Goal: Information Seeking & Learning: Learn about a topic

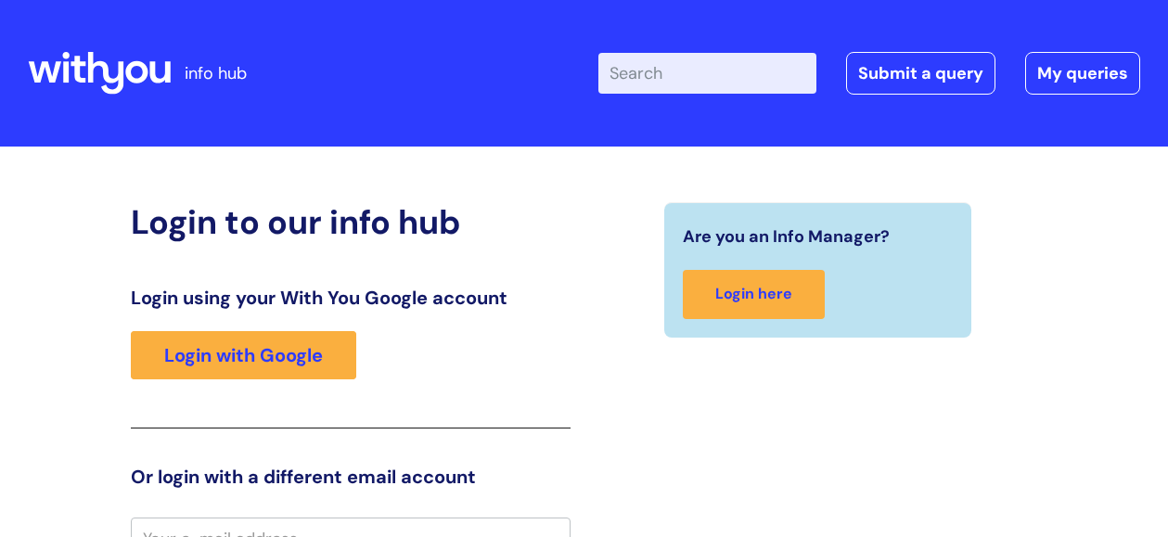
scroll to position [22, 0]
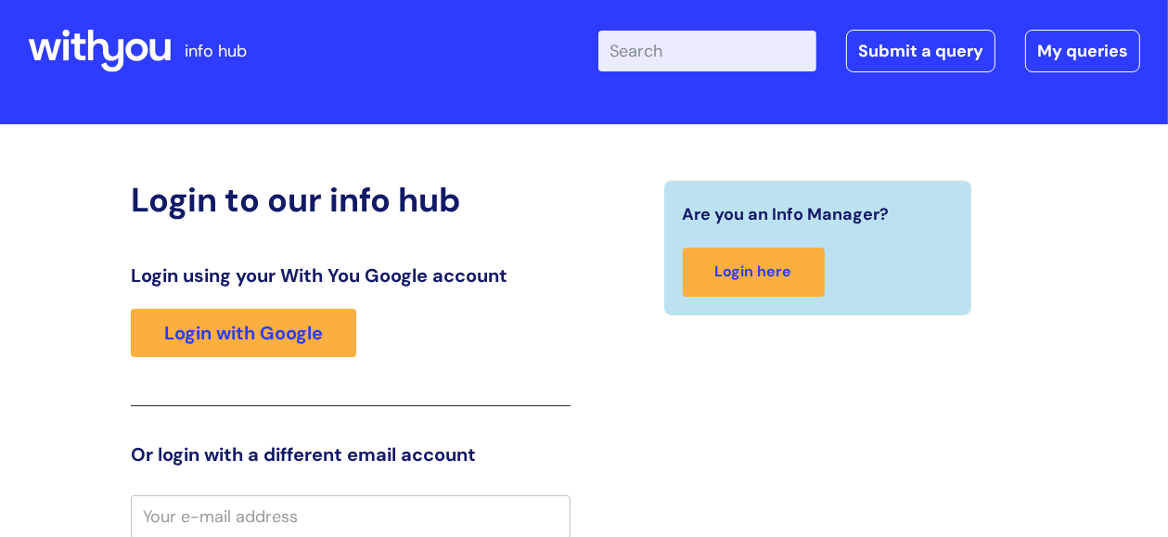
click at [691, 45] on input "Enter your search term here..." at bounding box center [707, 51] width 218 height 41
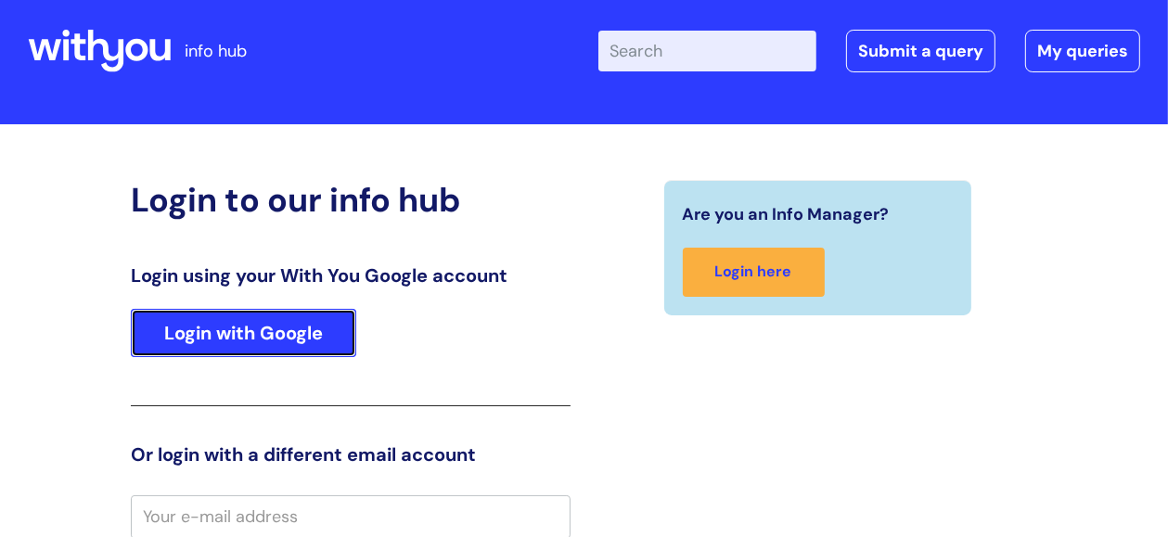
click at [230, 328] on link "Login with Google" at bounding box center [243, 333] width 225 height 48
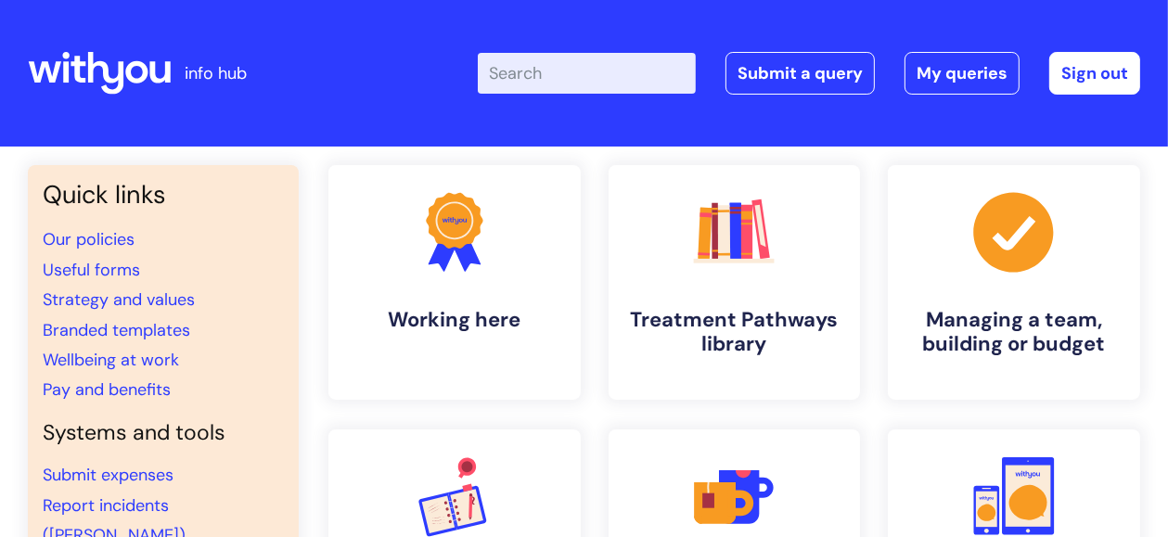
click at [634, 71] on input "Enter your search term here..." at bounding box center [587, 73] width 218 height 41
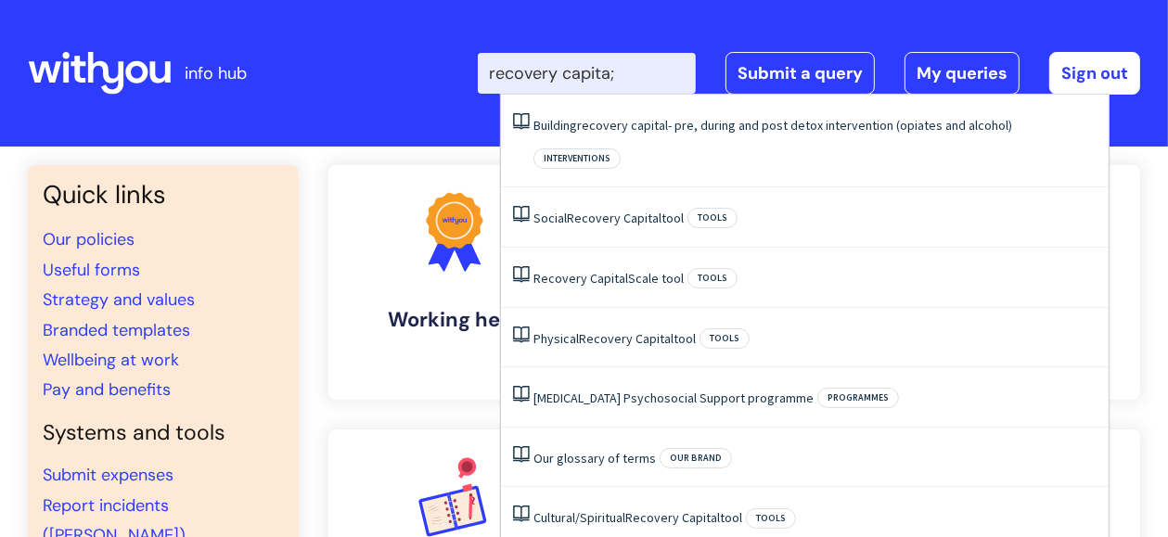
type input "recovery capita;"
click button "Search" at bounding box center [0, 0] width 0 height 0
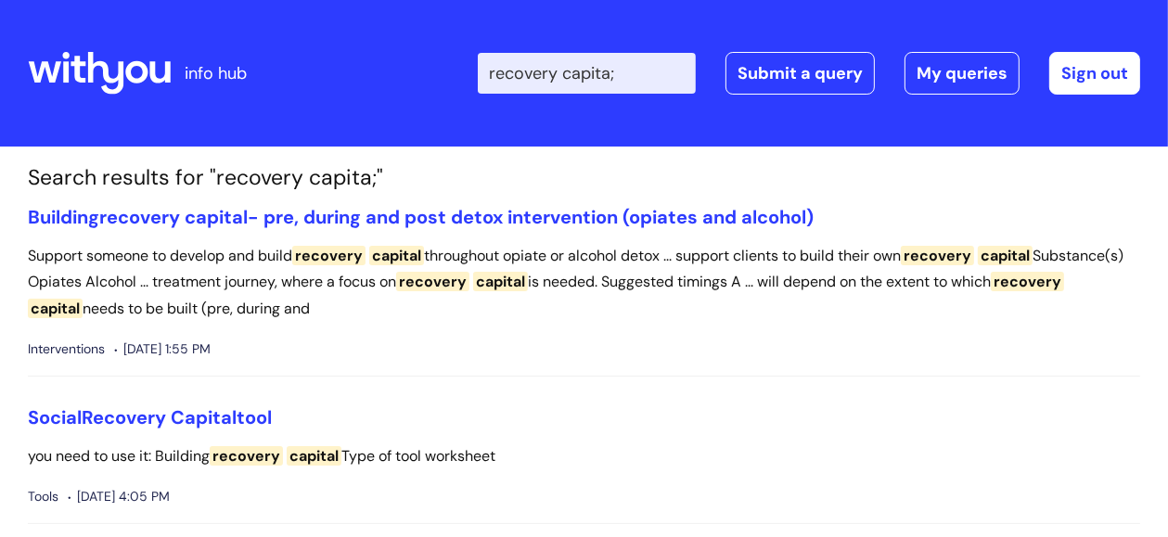
click at [646, 70] on input "recovery capita;" at bounding box center [587, 73] width 218 height 41
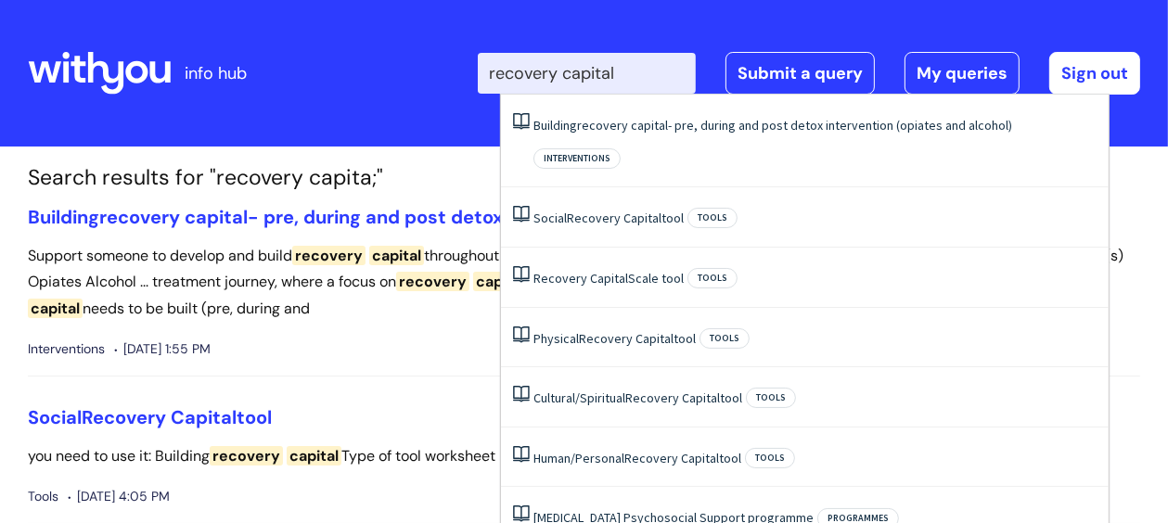
type input "recovery capital"
click button "Search" at bounding box center [0, 0] width 0 height 0
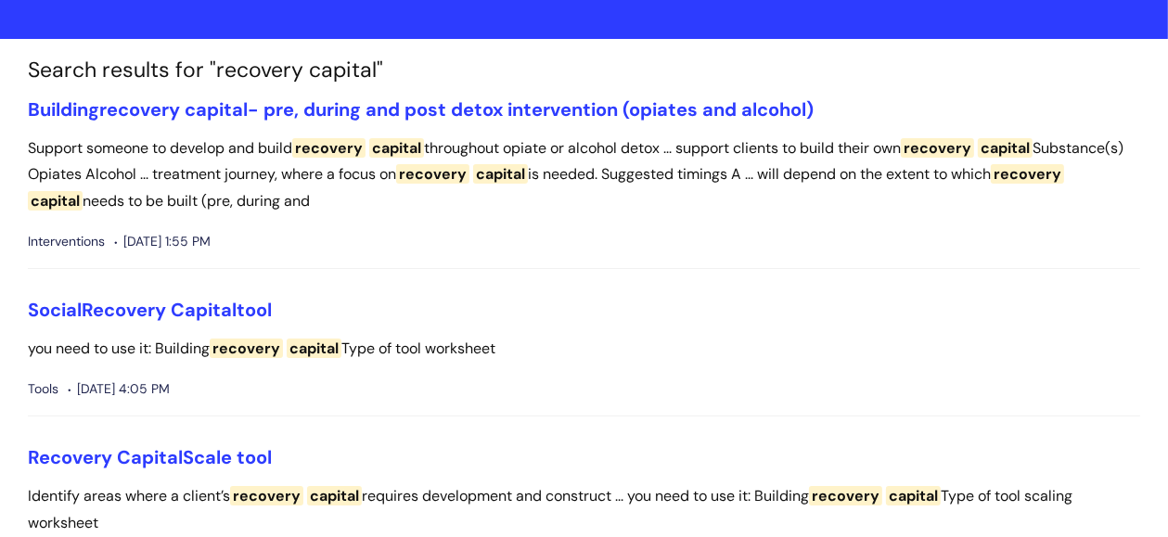
scroll to position [240, 0]
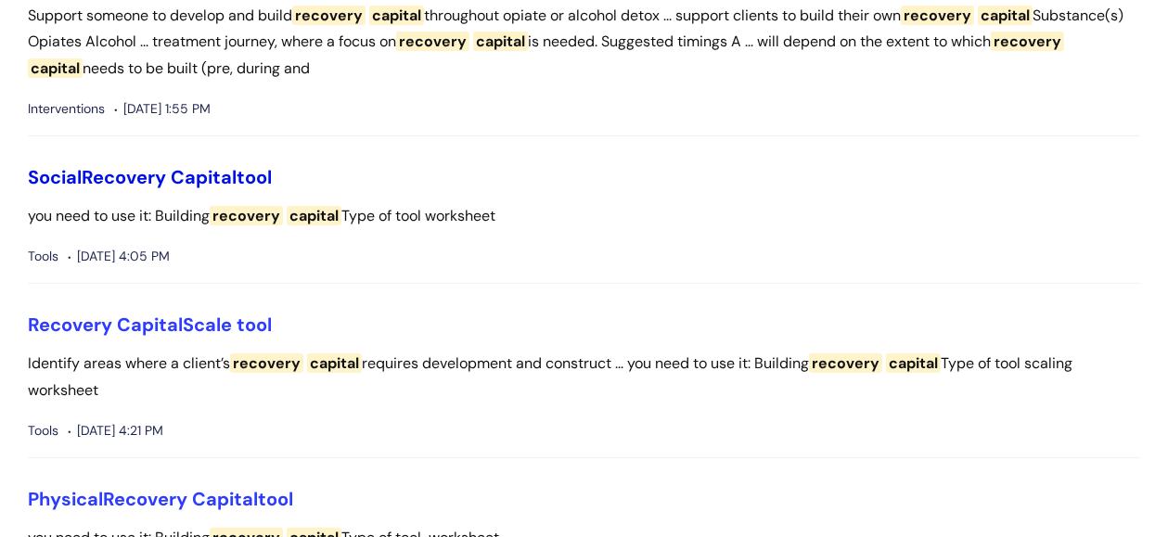
click at [171, 174] on link "Social Recovery Capital tool" at bounding box center [150, 177] width 244 height 24
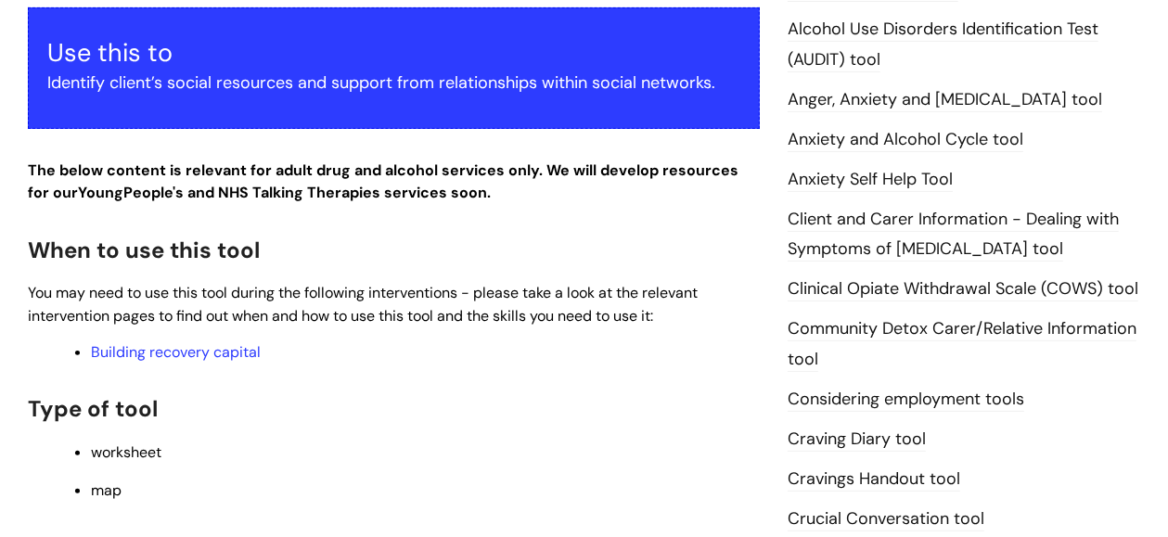
scroll to position [384, 0]
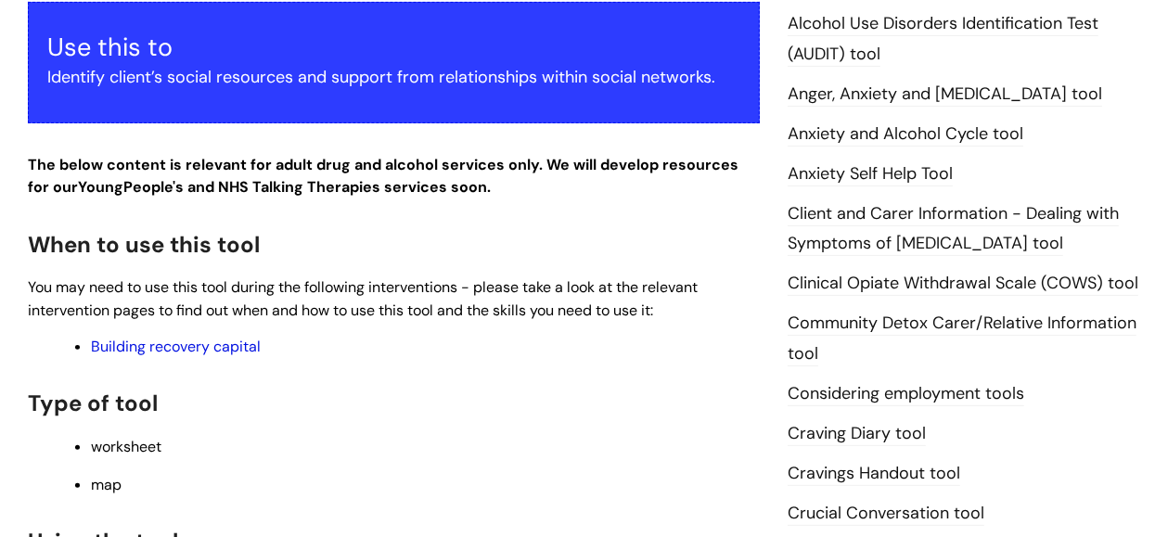
click at [200, 346] on link "Building recovery capital" at bounding box center [176, 346] width 170 height 19
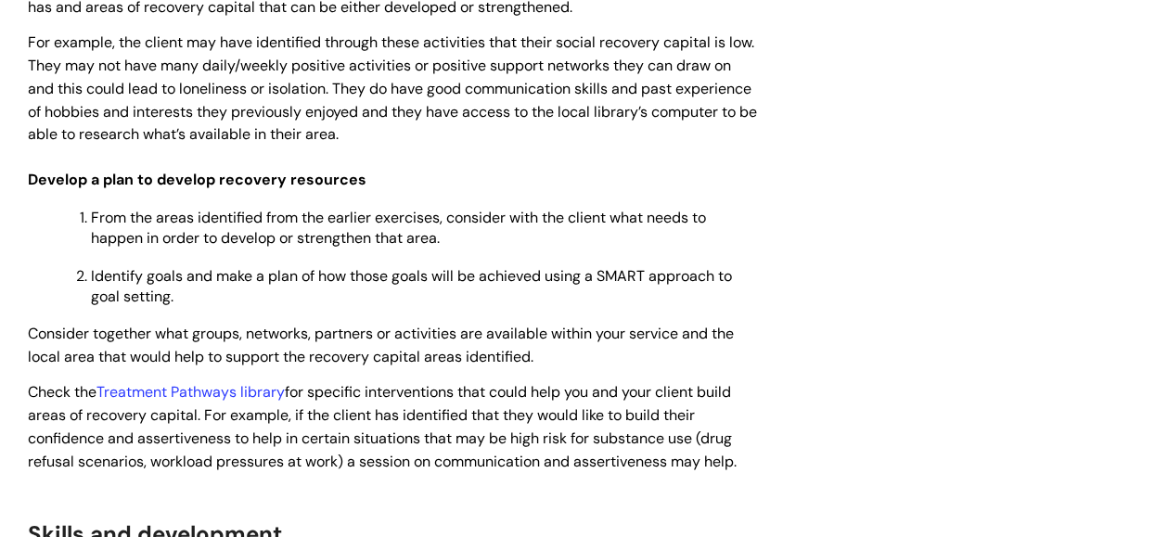
scroll to position [3411, 0]
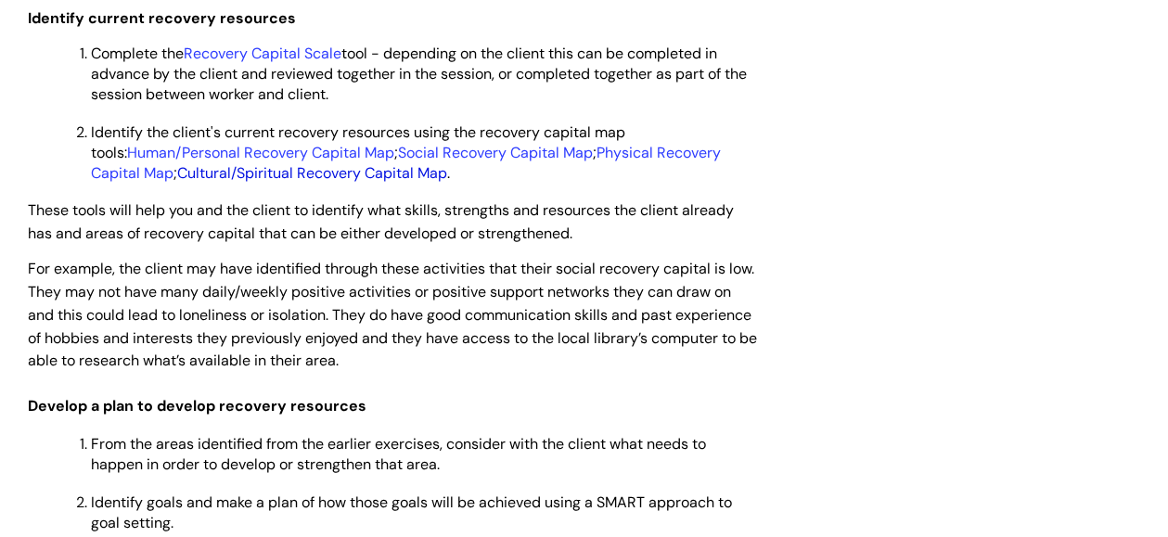
click at [312, 183] on link "Cultural/Spiritual Recovery Capital Map" at bounding box center [312, 172] width 270 height 19
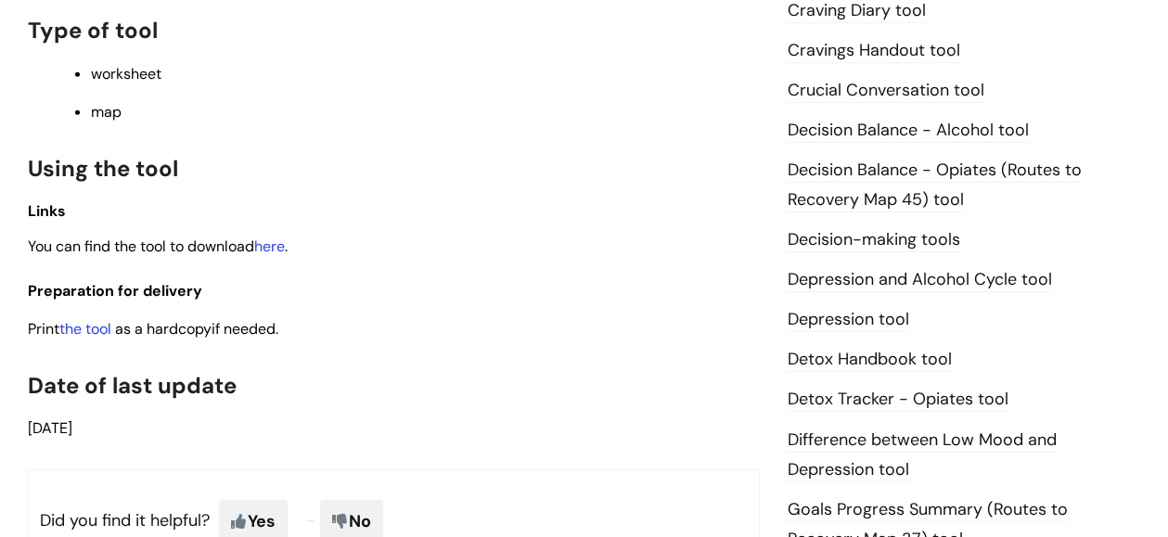
scroll to position [880, 0]
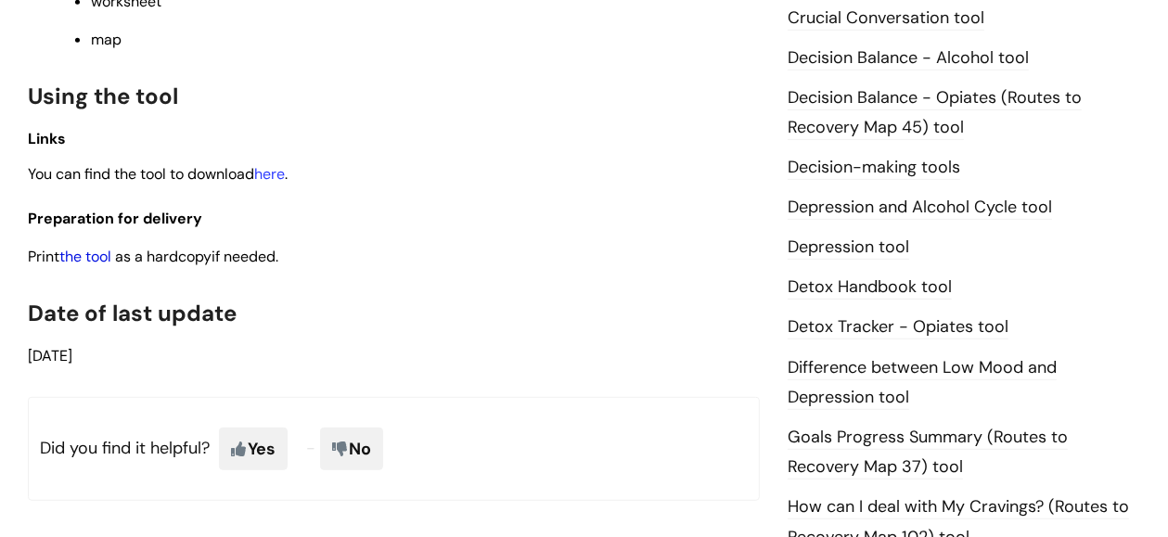
click at [91, 262] on link "the tool" at bounding box center [85, 256] width 52 height 19
click at [285, 174] on link "here" at bounding box center [269, 173] width 31 height 19
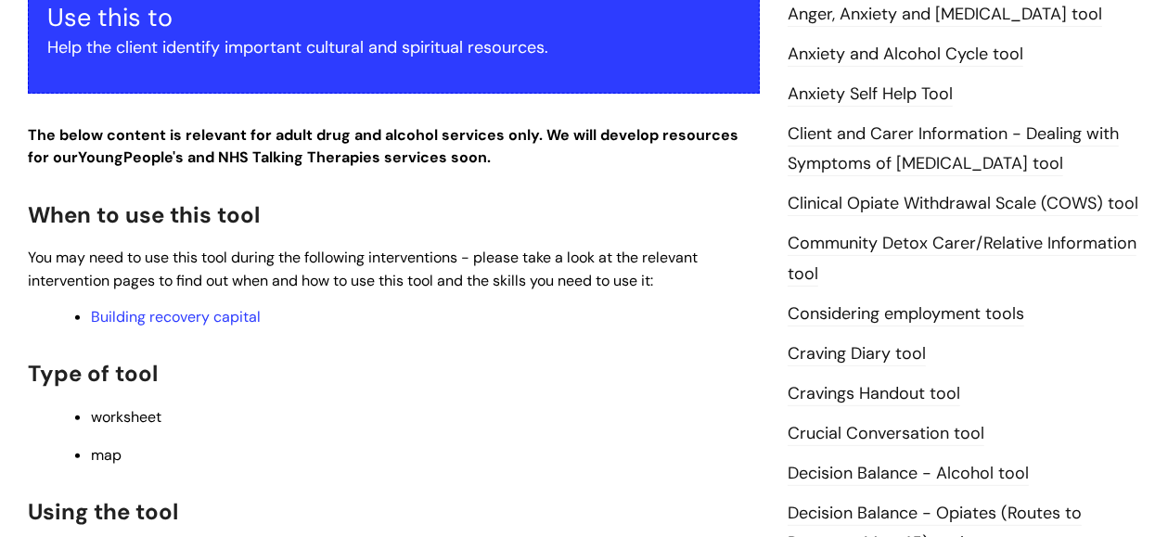
scroll to position [458, 0]
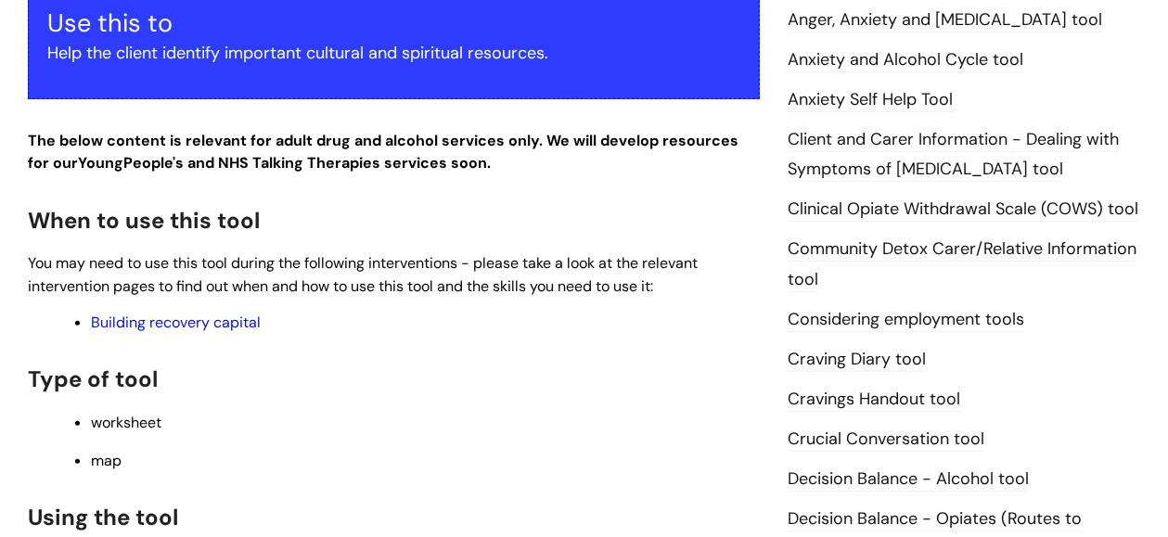
click at [207, 325] on link "Building recovery capital" at bounding box center [176, 322] width 170 height 19
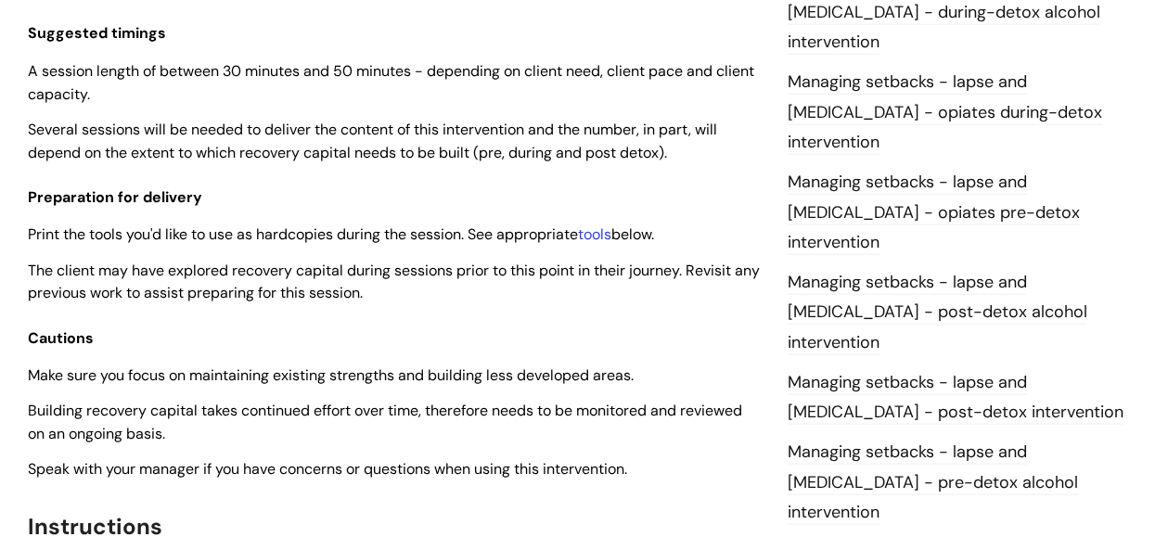
scroll to position [1585, 0]
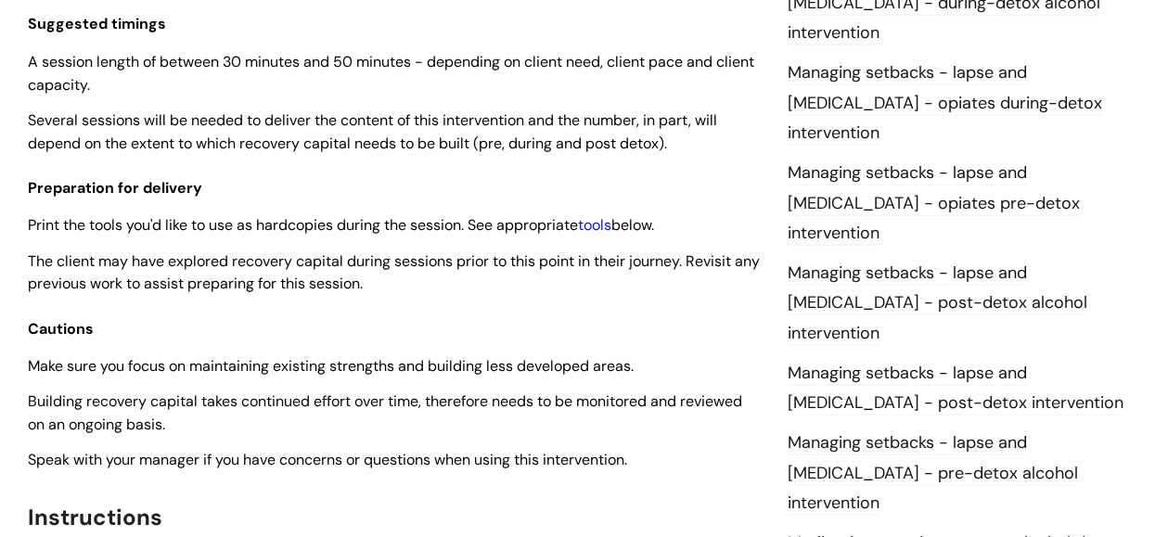
click at [603, 224] on link "tools" at bounding box center [594, 224] width 33 height 19
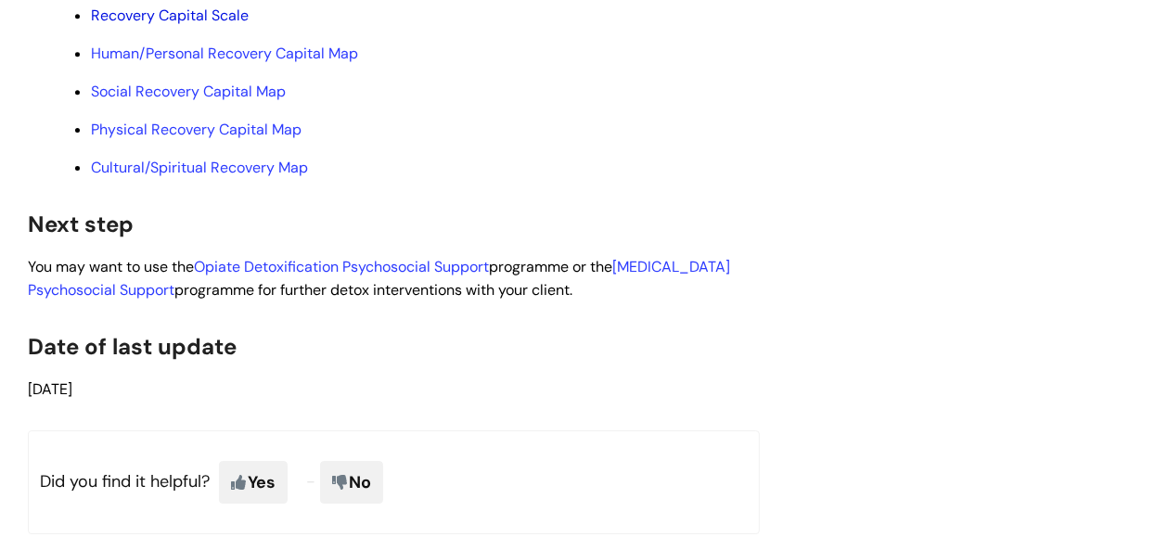
click at [150, 25] on link "Recovery Capital Scale" at bounding box center [170, 15] width 158 height 19
click at [186, 63] on link "Human/Personal Recovery Capital Map" at bounding box center [224, 53] width 267 height 19
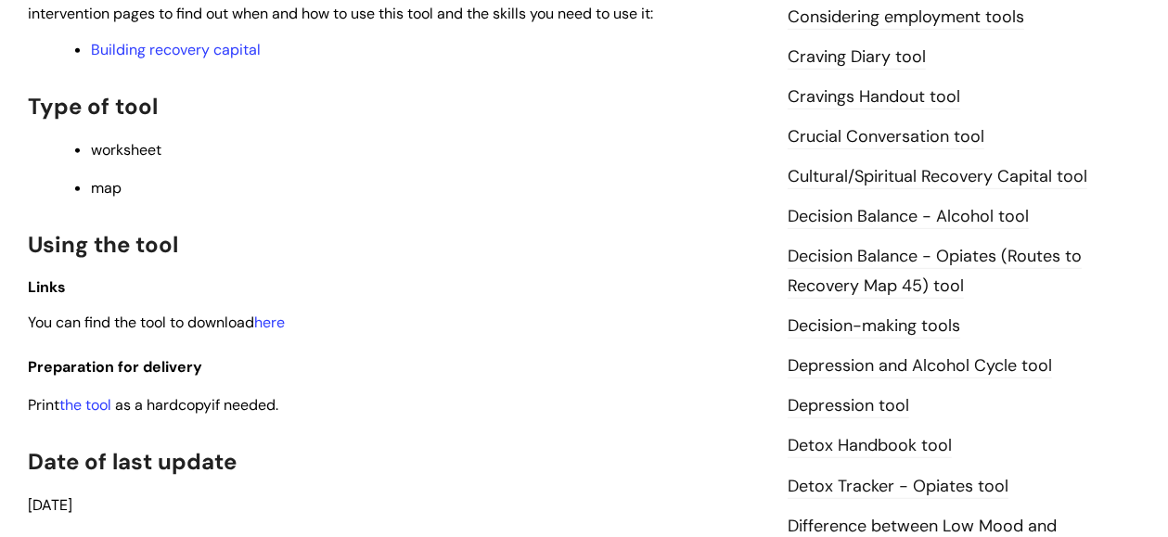
scroll to position [778, 0]
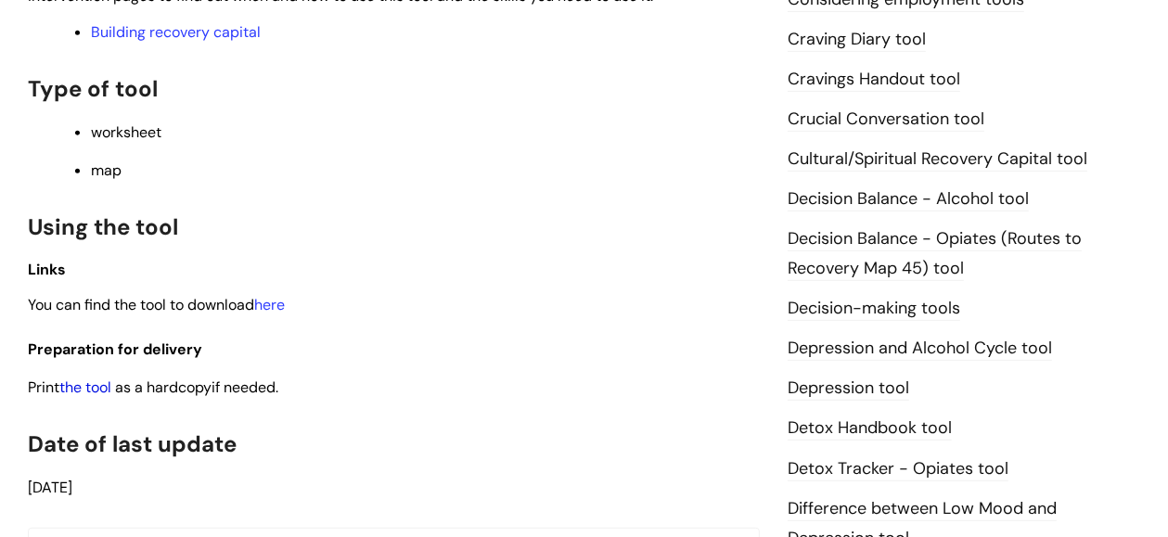
click at [93, 392] on link "the tool" at bounding box center [85, 387] width 52 height 19
